Goal: Task Accomplishment & Management: Manage account settings

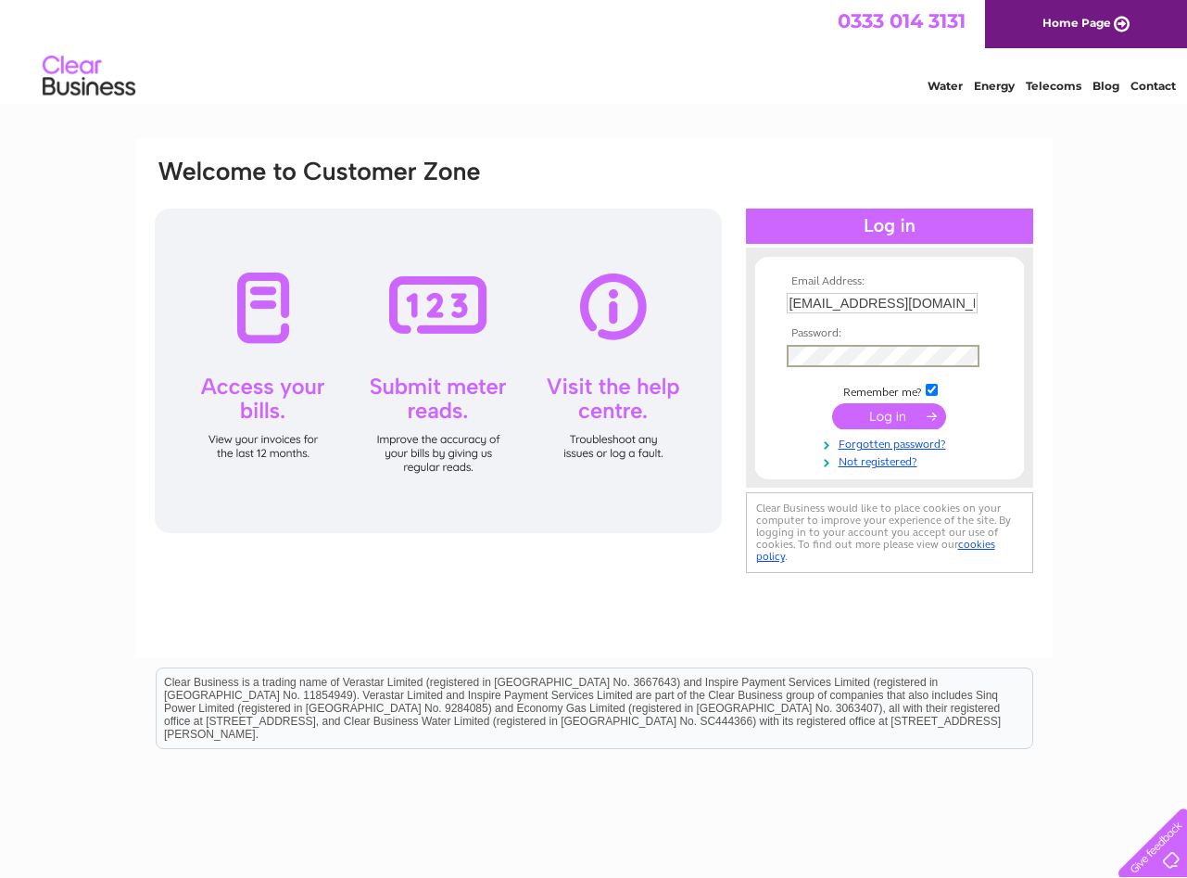
click at [858, 411] on input "submit" at bounding box center [889, 416] width 114 height 26
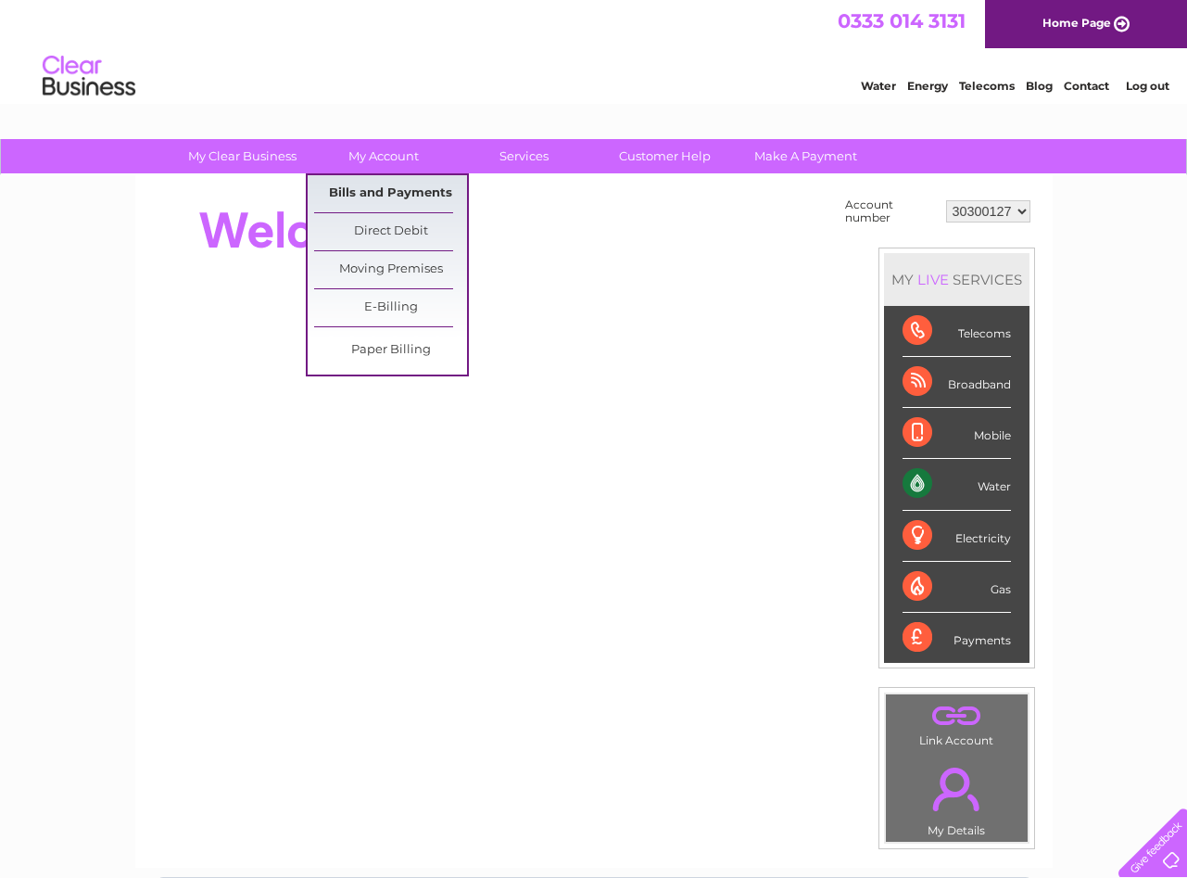
click at [385, 186] on link "Bills and Payments" at bounding box center [390, 193] width 153 height 37
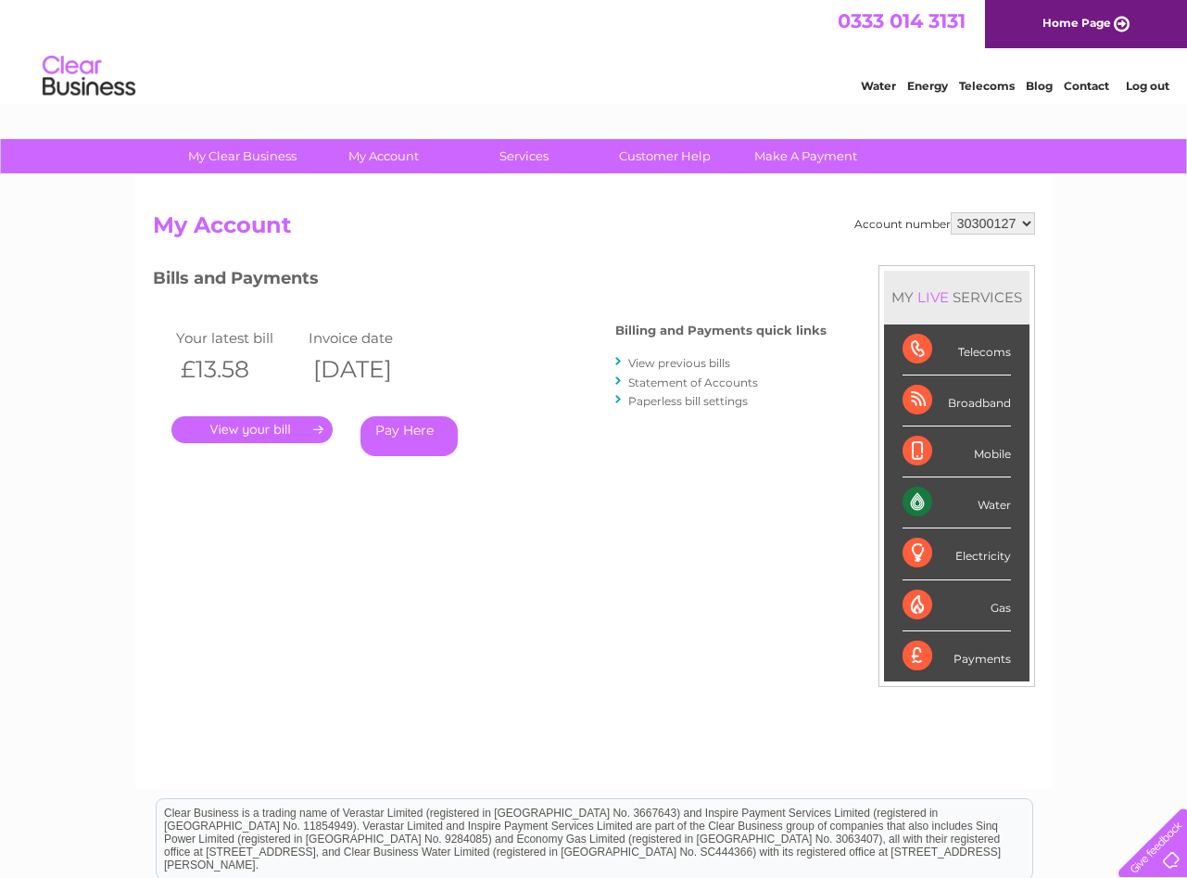
click at [264, 424] on link "." at bounding box center [251, 429] width 161 height 27
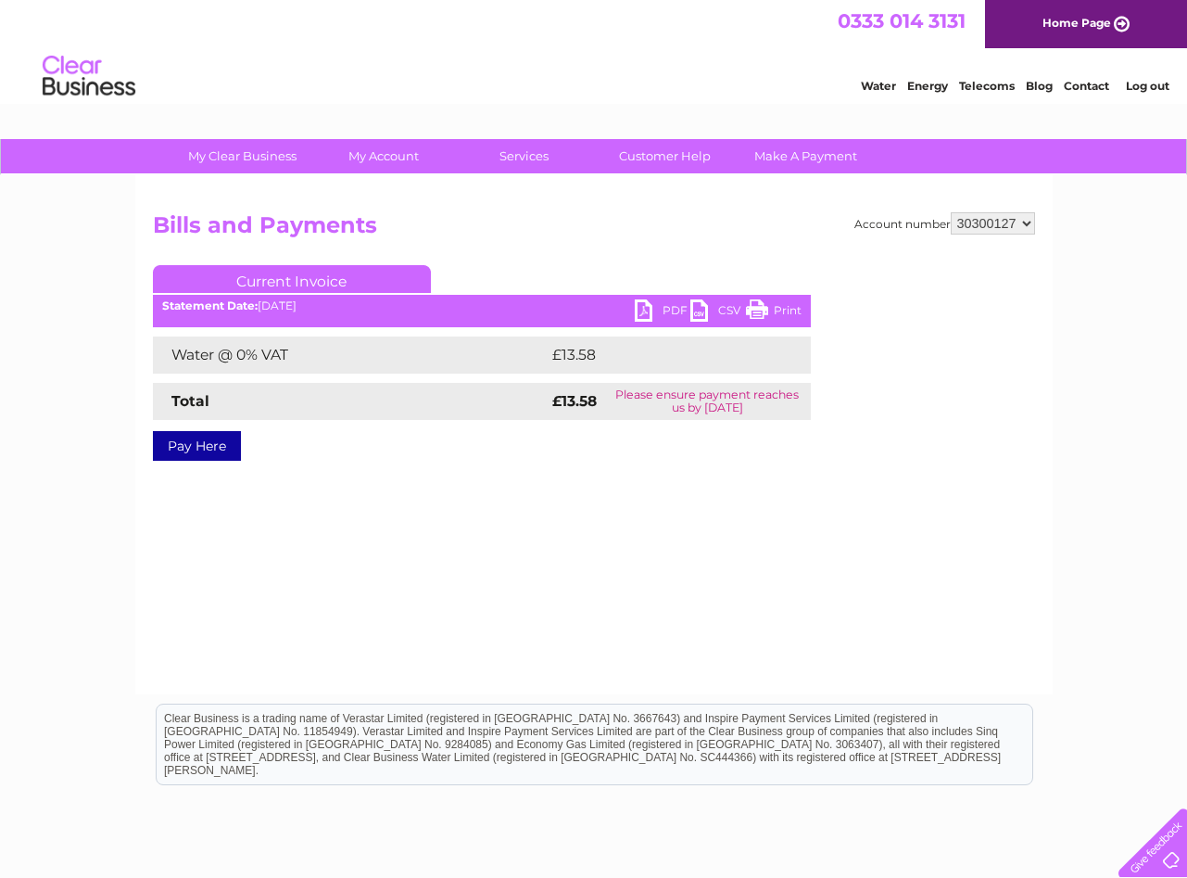
click at [658, 306] on link "PDF" at bounding box center [663, 312] width 56 height 27
